Goal: Communication & Community: Answer question/provide support

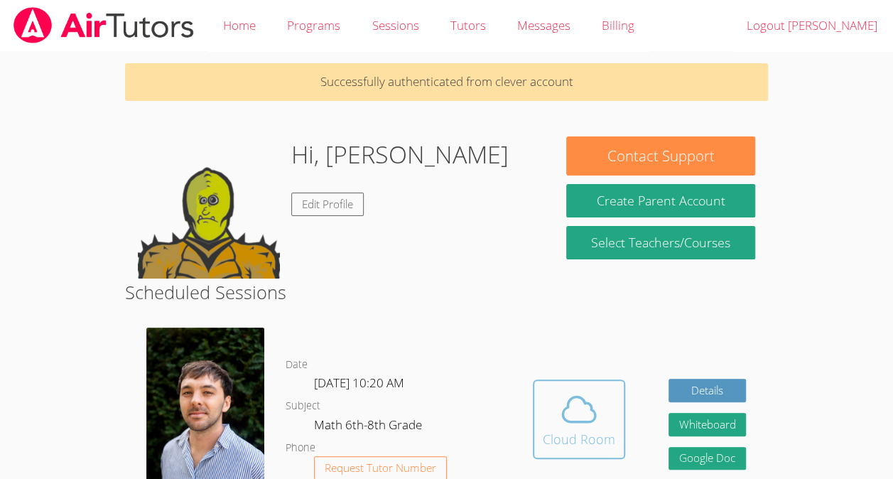
click at [550, 429] on span at bounding box center [579, 409] width 72 height 40
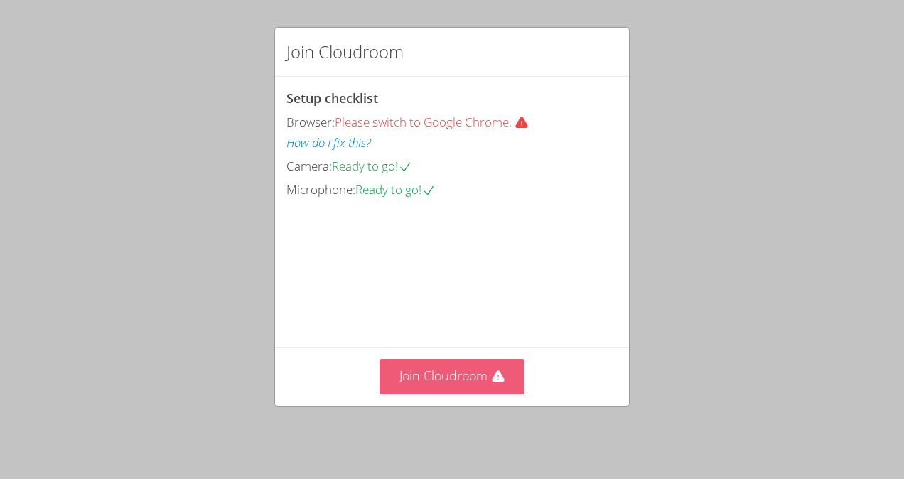
click at [405, 371] on button "Join Cloudroom" at bounding box center [452, 376] width 146 height 35
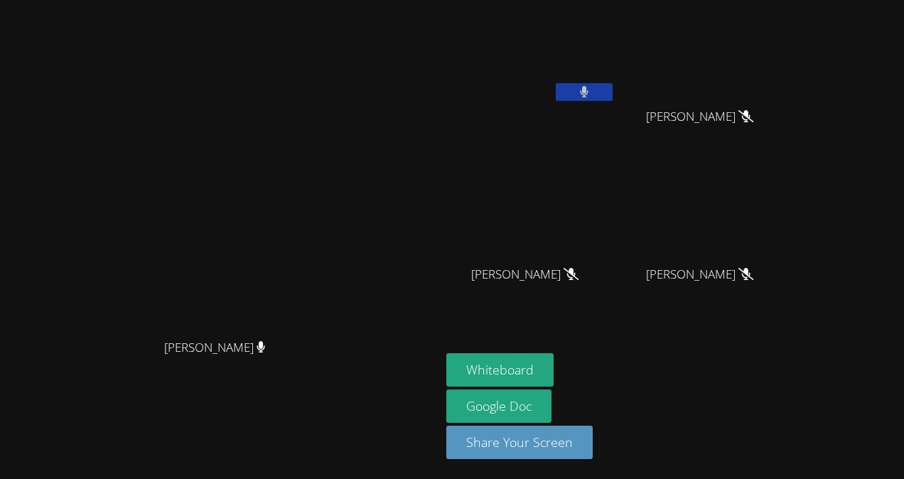
click at [556, 87] on button at bounding box center [584, 92] width 57 height 18
click at [530, 45] on video at bounding box center [530, 53] width 169 height 95
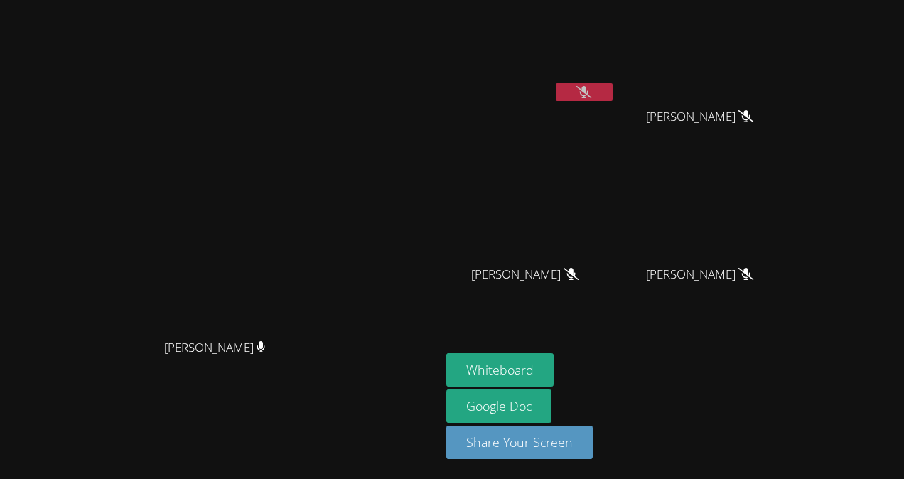
click at [530, 45] on video at bounding box center [530, 53] width 169 height 95
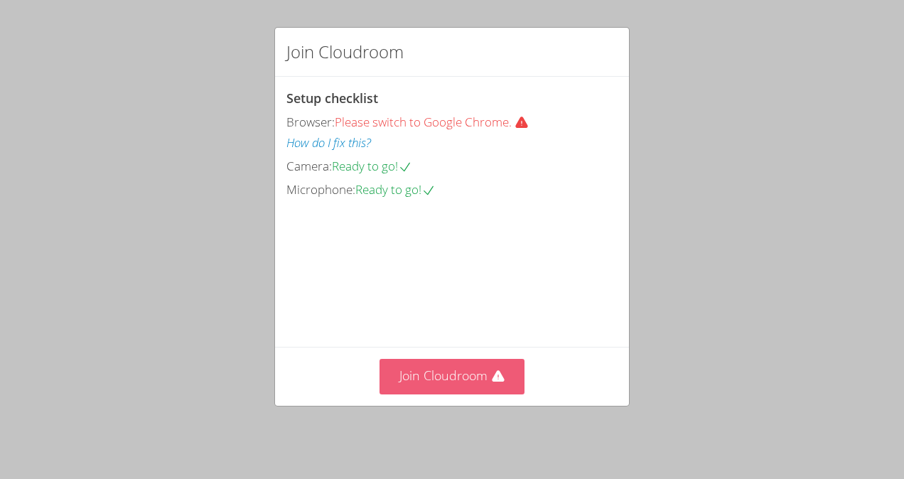
click at [443, 391] on button "Join Cloudroom" at bounding box center [452, 376] width 146 height 35
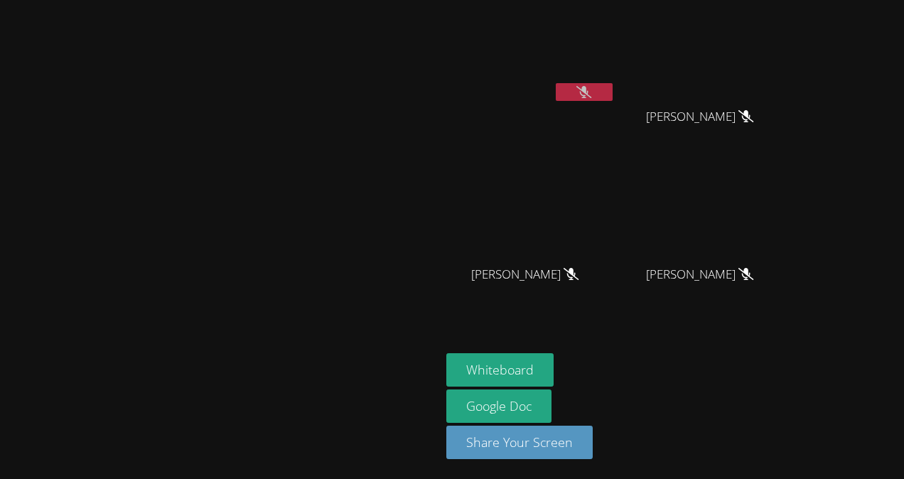
click at [327, 234] on video at bounding box center [220, 211] width 213 height 242
click at [327, 318] on video at bounding box center [220, 211] width 213 height 242
click at [591, 94] on icon at bounding box center [583, 92] width 15 height 12
click at [615, 82] on video at bounding box center [530, 53] width 169 height 95
click at [327, 102] on video at bounding box center [220, 211] width 213 height 242
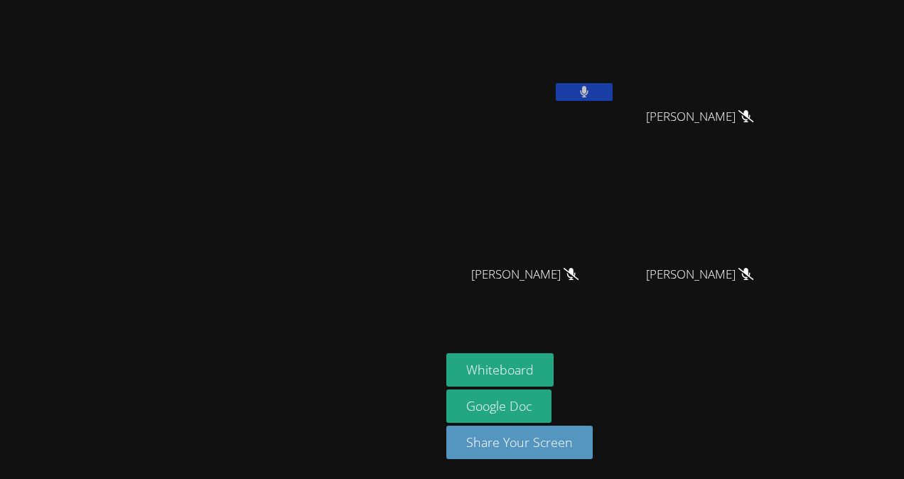
click at [612, 85] on button at bounding box center [584, 92] width 57 height 18
click at [591, 90] on icon at bounding box center [583, 92] width 15 height 12
click at [589, 97] on icon at bounding box center [584, 92] width 9 height 12
click at [612, 83] on button at bounding box center [584, 92] width 57 height 18
click at [612, 88] on button at bounding box center [584, 92] width 57 height 18
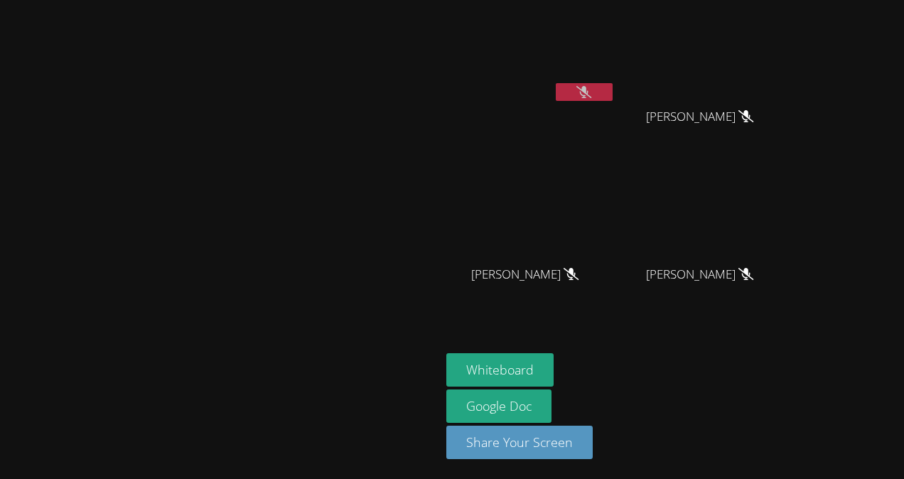
click at [753, 226] on video at bounding box center [705, 210] width 169 height 95
click at [745, 227] on video at bounding box center [705, 210] width 169 height 95
click at [615, 78] on video at bounding box center [530, 53] width 169 height 95
click at [612, 100] on button at bounding box center [584, 92] width 57 height 18
click at [612, 98] on button at bounding box center [584, 92] width 57 height 18
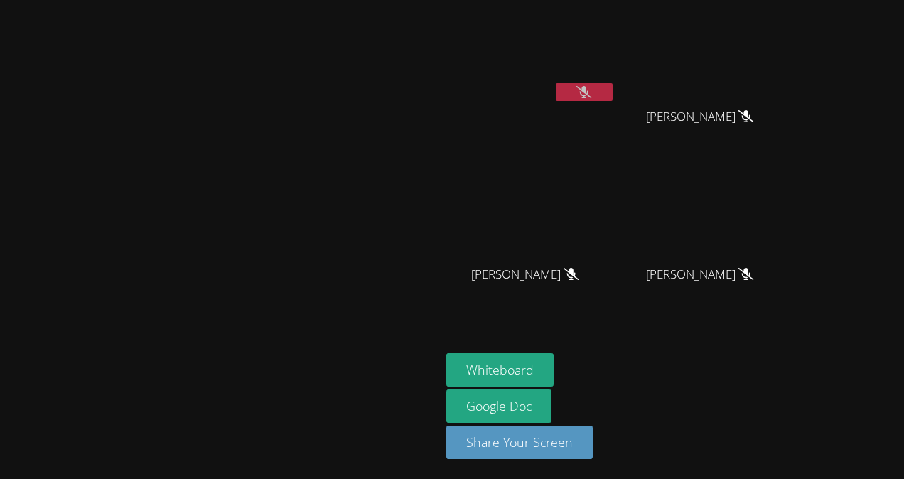
click at [612, 91] on button at bounding box center [584, 92] width 57 height 18
click at [612, 85] on button at bounding box center [584, 92] width 57 height 18
click at [612, 95] on button at bounding box center [584, 92] width 57 height 18
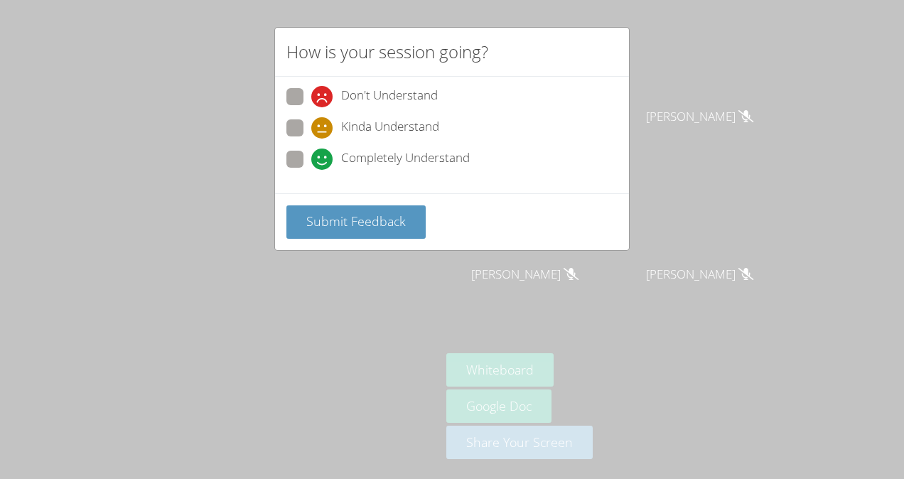
click at [419, 158] on span "Completely Understand" at bounding box center [405, 158] width 129 height 21
click at [323, 158] on input "Completely Understand" at bounding box center [317, 157] width 12 height 12
radio input "true"
click at [387, 222] on span "Submit Feedback" at bounding box center [355, 220] width 99 height 17
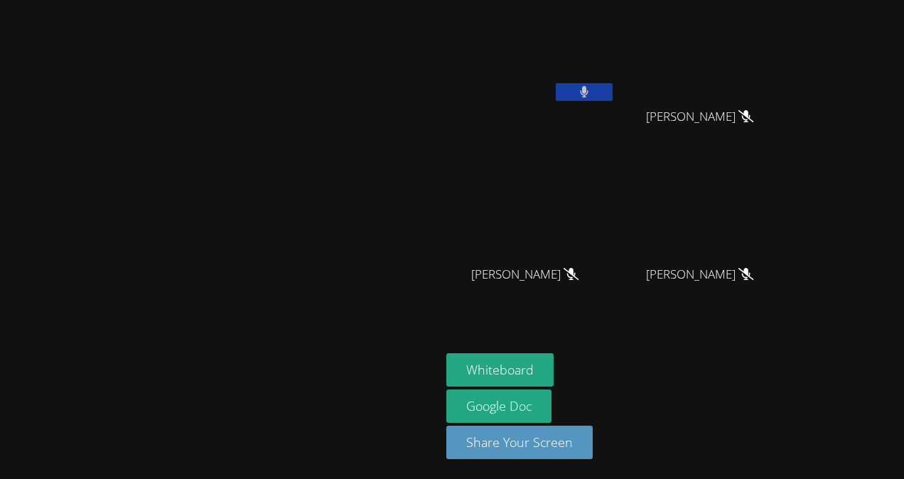
click at [612, 98] on button at bounding box center [584, 92] width 57 height 18
click at [591, 87] on icon at bounding box center [583, 92] width 15 height 12
click at [612, 97] on button at bounding box center [584, 92] width 57 height 18
click at [612, 94] on button at bounding box center [584, 92] width 57 height 18
click at [589, 86] on icon at bounding box center [584, 92] width 9 height 12
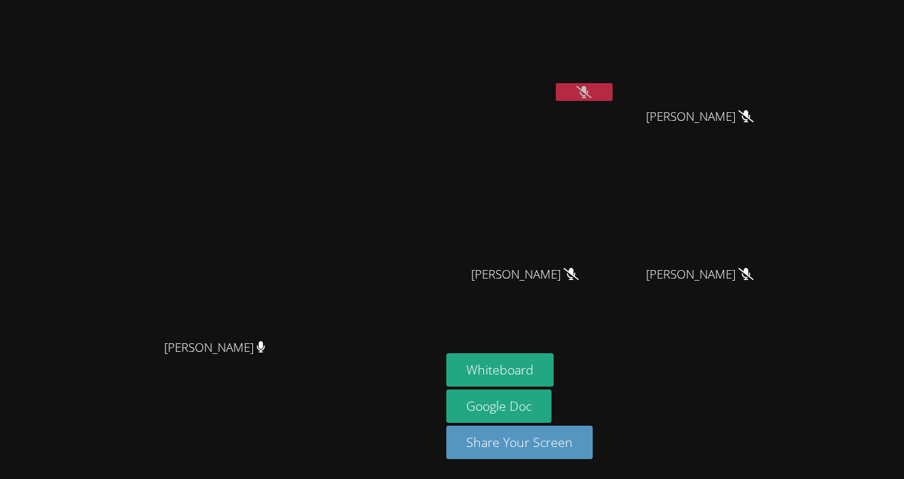
click at [615, 80] on video at bounding box center [530, 53] width 169 height 95
click at [591, 97] on icon at bounding box center [583, 92] width 15 height 12
click at [589, 97] on icon at bounding box center [584, 92] width 9 height 12
click at [591, 91] on icon at bounding box center [583, 92] width 15 height 12
click at [588, 93] on icon at bounding box center [584, 92] width 9 height 12
